Goal: Complete application form

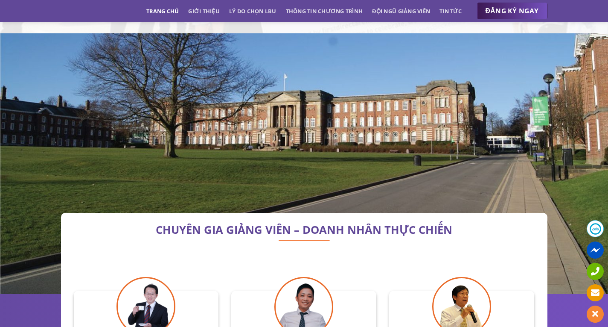
scroll to position [2604, 0]
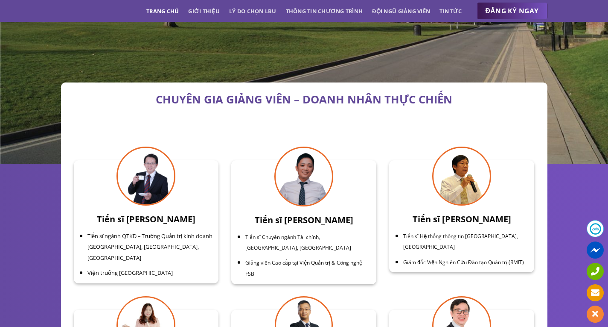
drag, startPoint x: 111, startPoint y: 245, endPoint x: 184, endPoint y: 240, distance: 73.6
click at [184, 267] on li "Viện trưởng [GEOGRAPHIC_DATA]" at bounding box center [151, 272] width 126 height 11
drag, startPoint x: 125, startPoint y: 215, endPoint x: 198, endPoint y: 215, distance: 73.4
click at [198, 230] on li "Tiến sĩ ngành QTKD – Trường Quản trị kinh doanh [GEOGRAPHIC_DATA], [GEOGRAPHIC_…" at bounding box center [151, 246] width 126 height 33
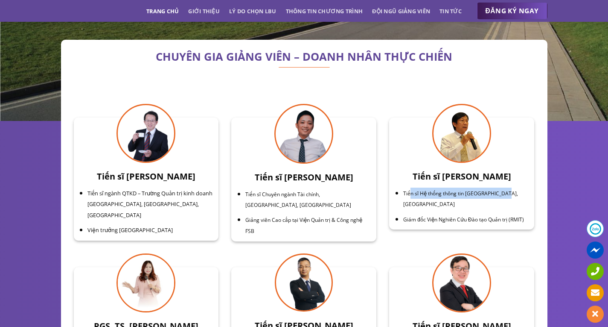
drag, startPoint x: 411, startPoint y: 172, endPoint x: 505, endPoint y: 173, distance: 94.4
click at [505, 190] on span "Tiến sĩ Hệ thống thông tin [GEOGRAPHIC_DATA], [GEOGRAPHIC_DATA]" at bounding box center [460, 199] width 115 height 18
drag, startPoint x: 437, startPoint y: 189, endPoint x: 466, endPoint y: 187, distance: 29.1
click at [466, 187] on li "Tiến sĩ Hệ thống thông tin [GEOGRAPHIC_DATA], [GEOGRAPHIC_DATA]" at bounding box center [466, 198] width 126 height 22
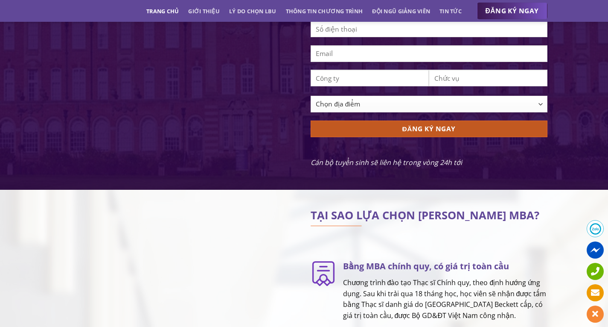
scroll to position [776, 0]
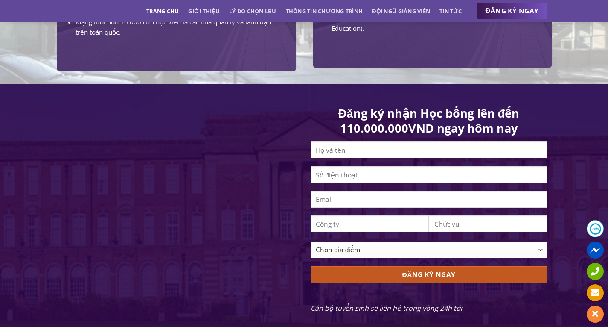
click at [423, 283] on input "ĐĂNG KÝ NGAY" at bounding box center [429, 274] width 237 height 17
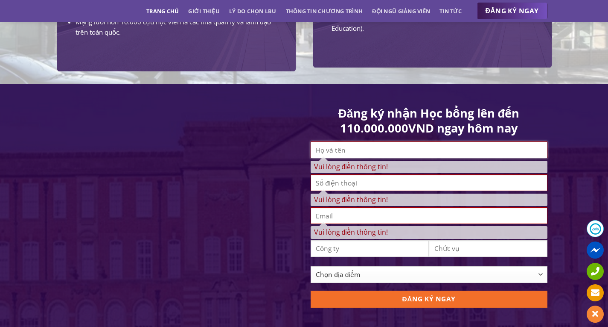
click at [385, 158] on input "Vui lòng điền thông tin!" at bounding box center [429, 149] width 237 height 17
type input "r"
type input "[PERSON_NAME]"
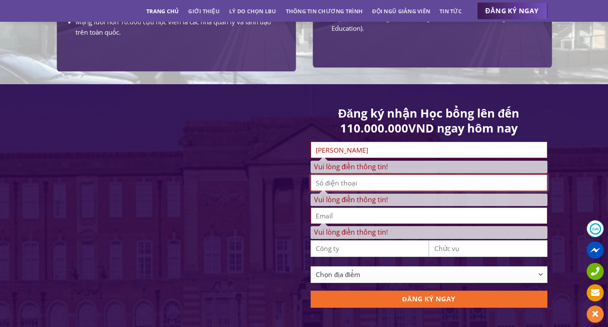
click at [356, 192] on span "Vui lòng điền thông tin!" at bounding box center [429, 190] width 237 height 32
click at [356, 191] on input "Vui lòng điền thông tin!" at bounding box center [429, 182] width 237 height 17
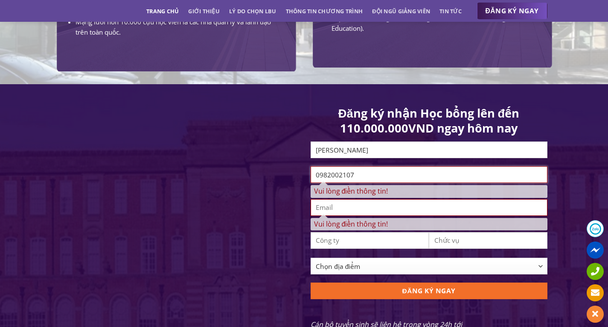
type input "0982002107"
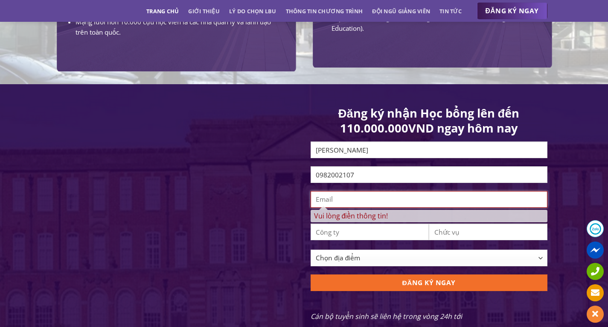
click at [344, 219] on span "Vui lòng điền thông tin!" at bounding box center [429, 207] width 237 height 32
click at [344, 207] on input "Vui lòng điền thông tin!" at bounding box center [429, 199] width 237 height 17
type input "[EMAIL_ADDRESS][DOMAIN_NAME]"
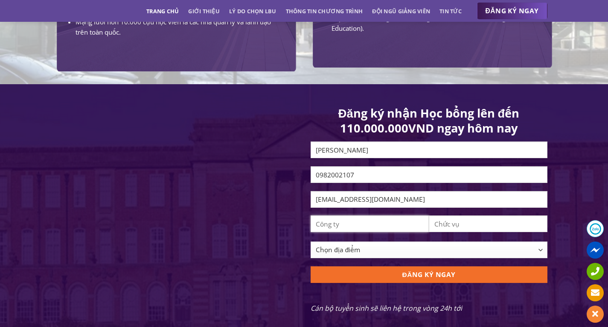
click at [350, 232] on input "Contact form" at bounding box center [370, 223] width 119 height 17
click at [347, 227] on input "Contact form" at bounding box center [370, 223] width 119 height 17
type input "Trường Đại Học FPT"
click at [472, 232] on input "Contact form" at bounding box center [488, 223] width 119 height 17
type input "Head of marketing"
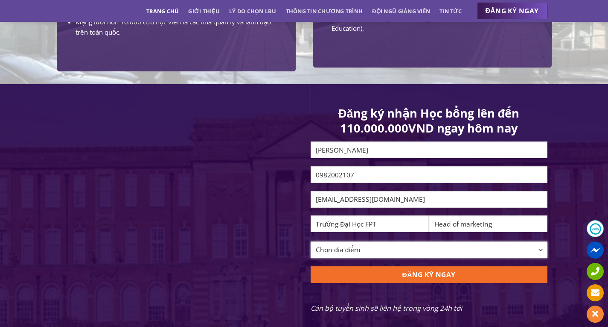
click at [374, 258] on select "Chọn địa điểm [GEOGRAPHIC_DATA] [GEOGRAPHIC_DATA] [GEOGRAPHIC_DATA] [GEOGRAPHIC…" at bounding box center [429, 249] width 237 height 17
select select "[GEOGRAPHIC_DATA][PERSON_NAME]"
click at [311, 248] on select "Chọn địa điểm [GEOGRAPHIC_DATA] [GEOGRAPHIC_DATA] [GEOGRAPHIC_DATA] [GEOGRAPHIC…" at bounding box center [429, 249] width 237 height 17
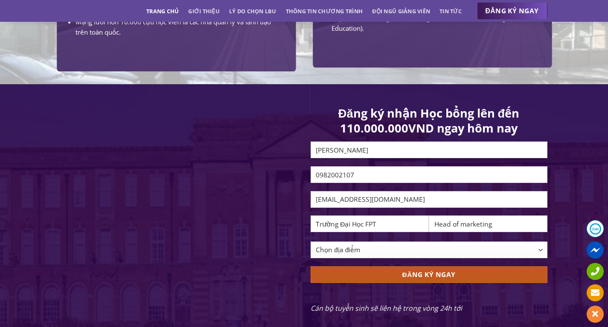
click at [409, 283] on input "ĐĂNG KÝ NGAY" at bounding box center [429, 274] width 237 height 17
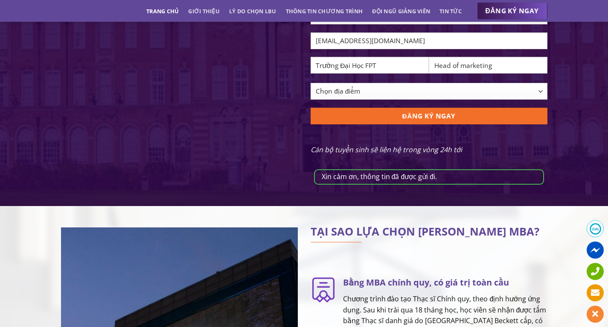
scroll to position [947, 0]
